Goal: Information Seeking & Learning: Learn about a topic

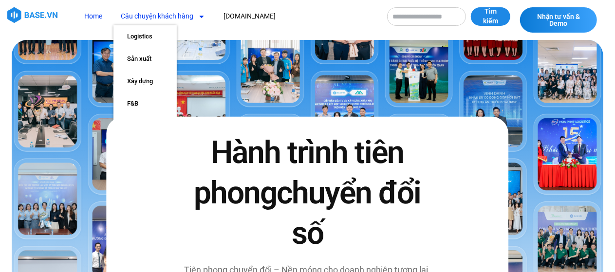
click at [182, 18] on link "Câu chuyện khách hàng" at bounding box center [162, 16] width 99 height 18
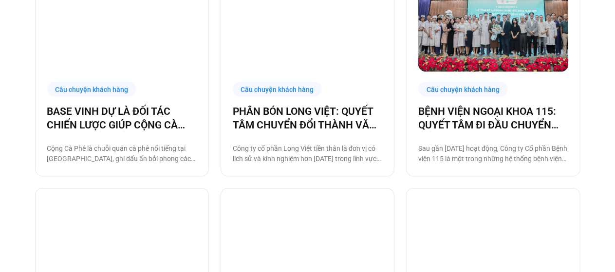
scroll to position [974, 0]
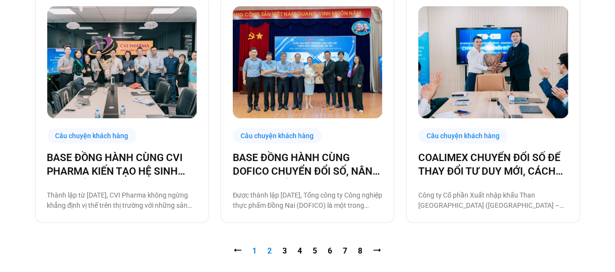
click at [270, 250] on link "Trang 2" at bounding box center [270, 250] width 4 height 9
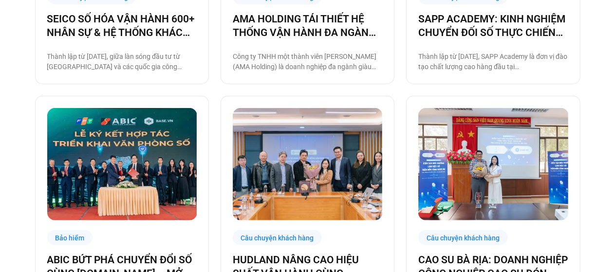
scroll to position [195, 0]
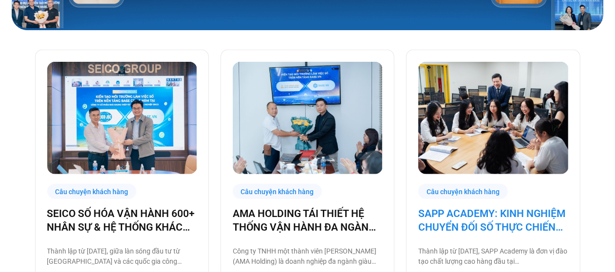
click at [479, 212] on link "SAPP ACADEMY: KINH NGHIỆM CHUYỂN ĐỐI SỐ THỰC CHIẾN TỪ TƯ DUY QUẢN TRỊ VỮNG" at bounding box center [493, 220] width 150 height 27
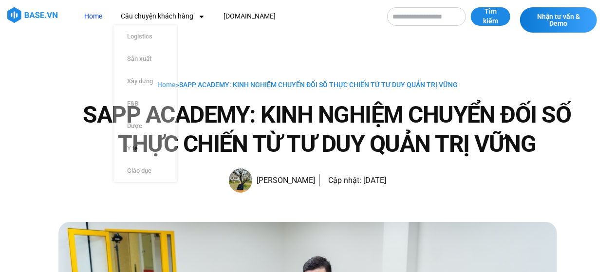
click at [88, 15] on link "Home" at bounding box center [93, 16] width 33 height 18
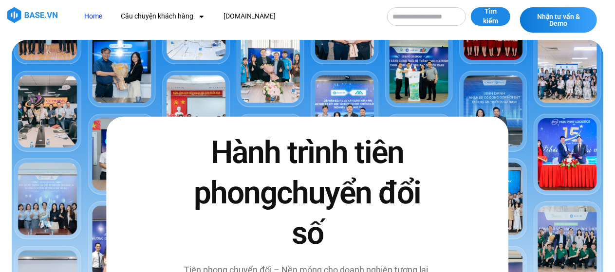
click at [44, 16] on img at bounding box center [32, 15] width 50 height 16
